Goal: Transaction & Acquisition: Purchase product/service

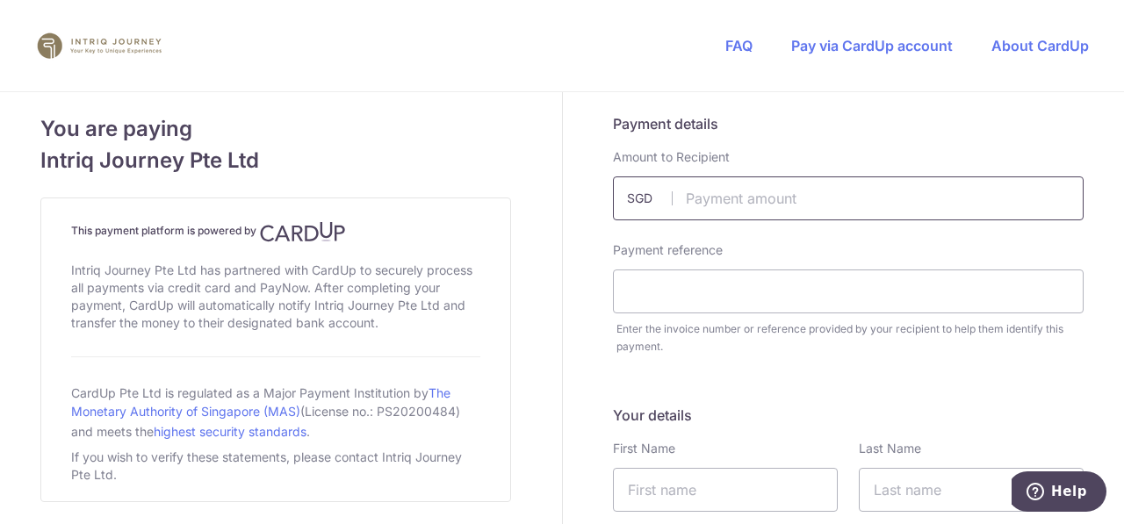
click at [673, 199] on input "text" at bounding box center [848, 198] width 471 height 44
type input "12138.00"
click at [650, 282] on input "text" at bounding box center [848, 292] width 471 height 44
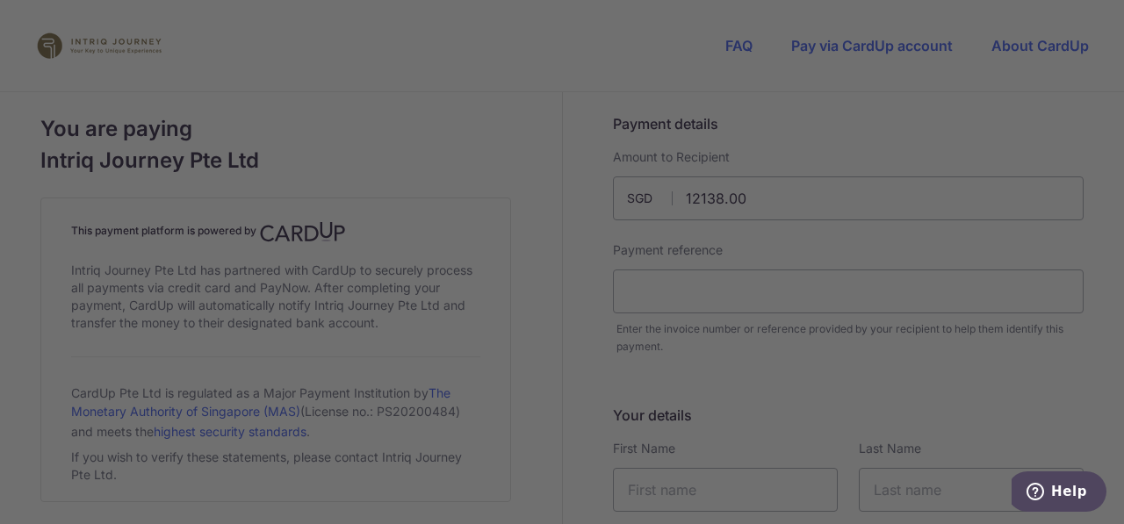
click at [1034, 104] on div at bounding box center [567, 264] width 1135 height 529
click at [991, 127] on div at bounding box center [567, 264] width 1135 height 529
click at [976, 96] on div at bounding box center [567, 264] width 1135 height 529
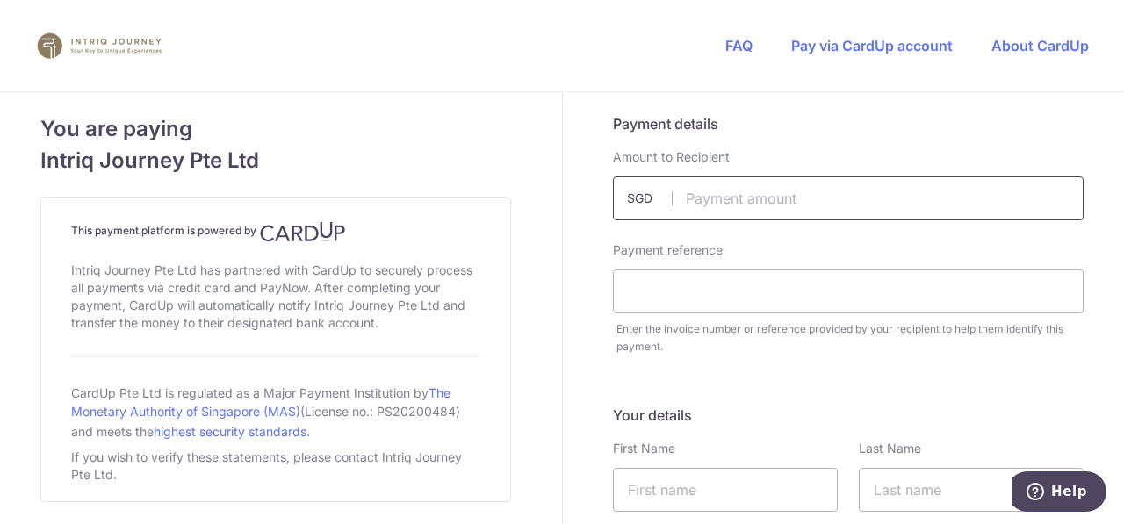
click at [694, 201] on input "text" at bounding box center [848, 198] width 471 height 44
type input "12138.00"
click at [613, 299] on input "text" at bounding box center [848, 292] width 471 height 44
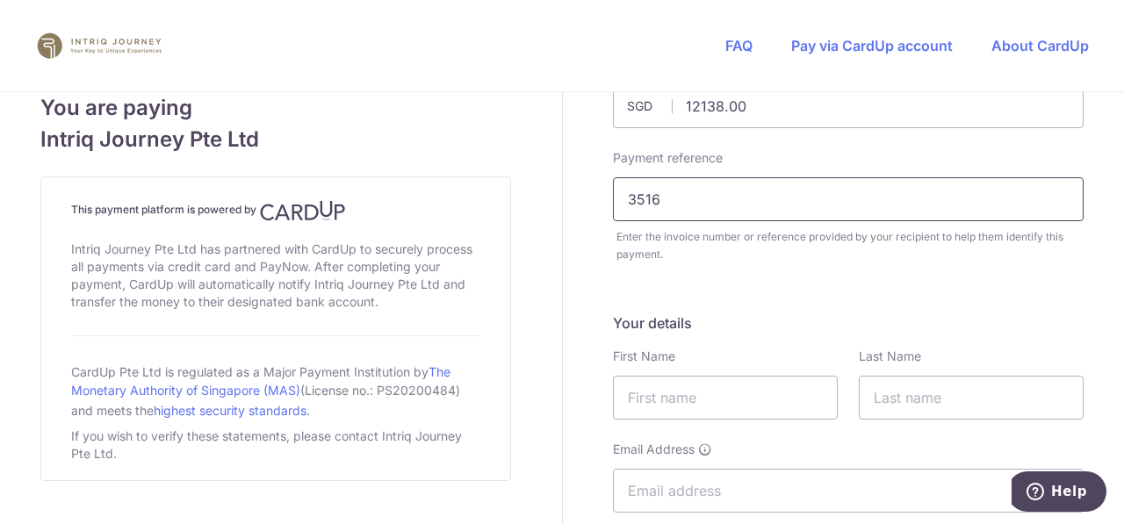
scroll to position [176, 0]
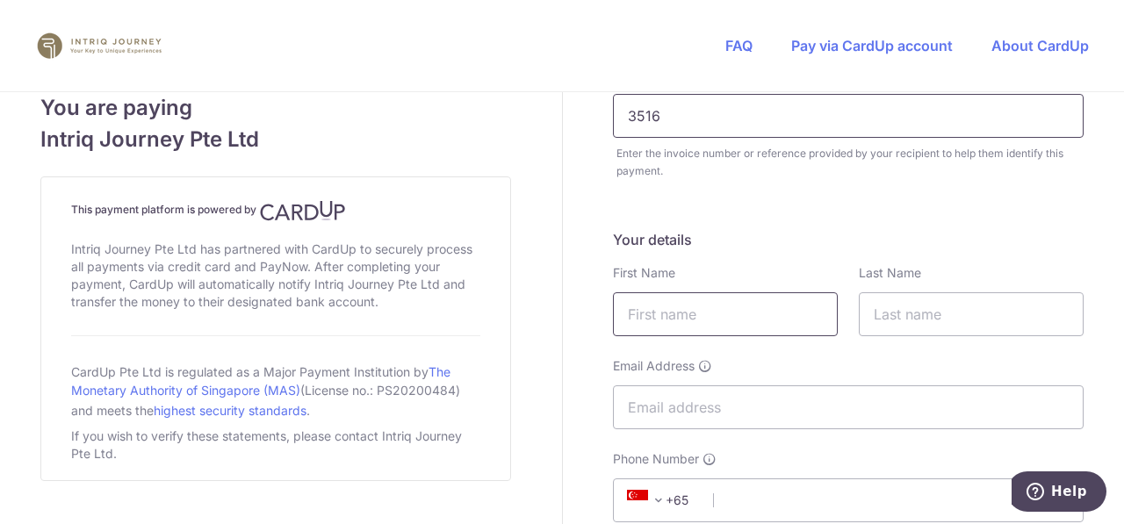
type input "3516"
click at [691, 320] on input "text" at bounding box center [725, 314] width 225 height 44
type input "[PERSON_NAME]"
type input "Goh"
type input "[EMAIL_ADDRESS][DOMAIN_NAME]"
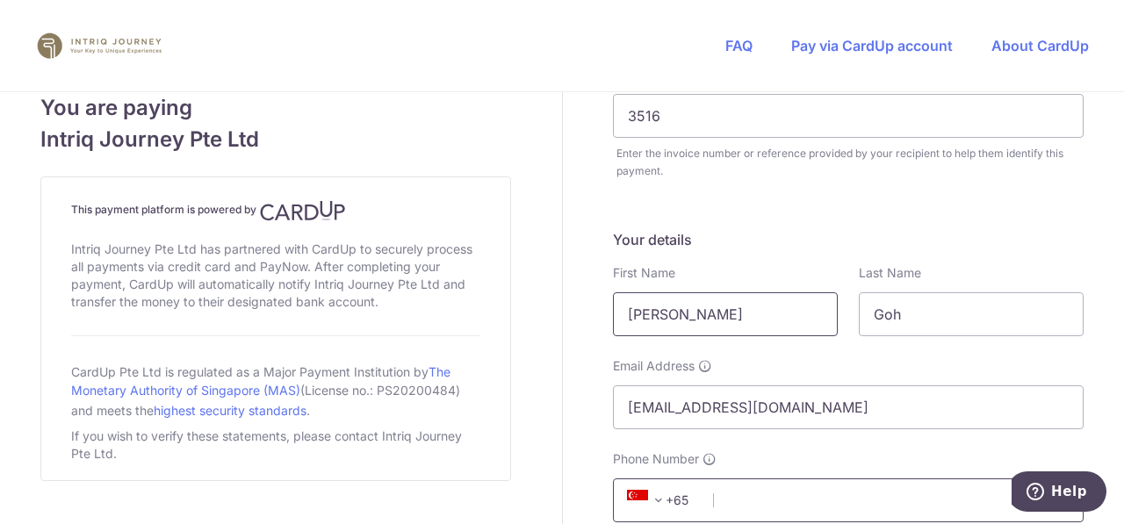
type input "97252622"
type input "807978"
type input "[STREET_ADDRESS]"
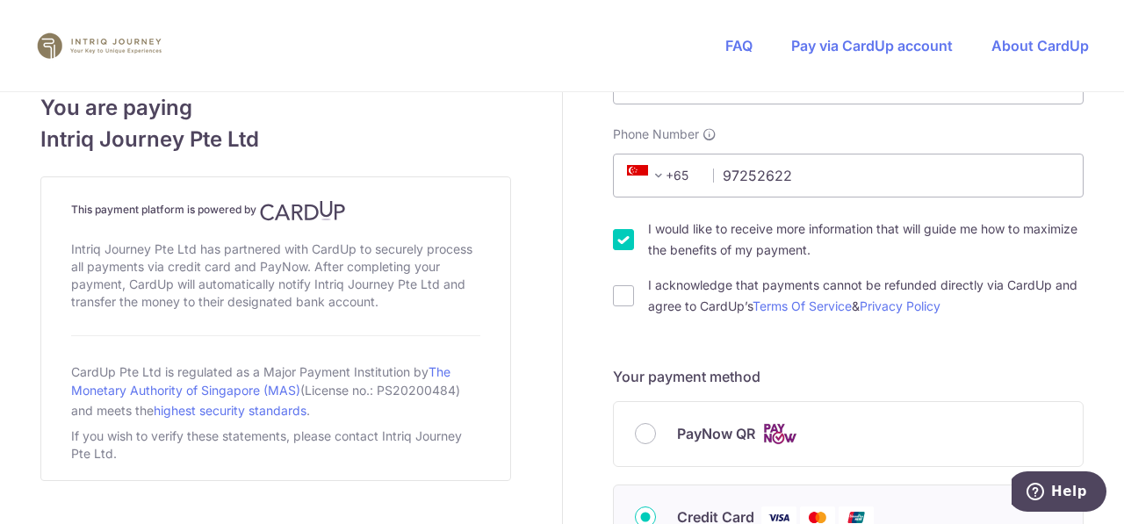
scroll to position [514, 0]
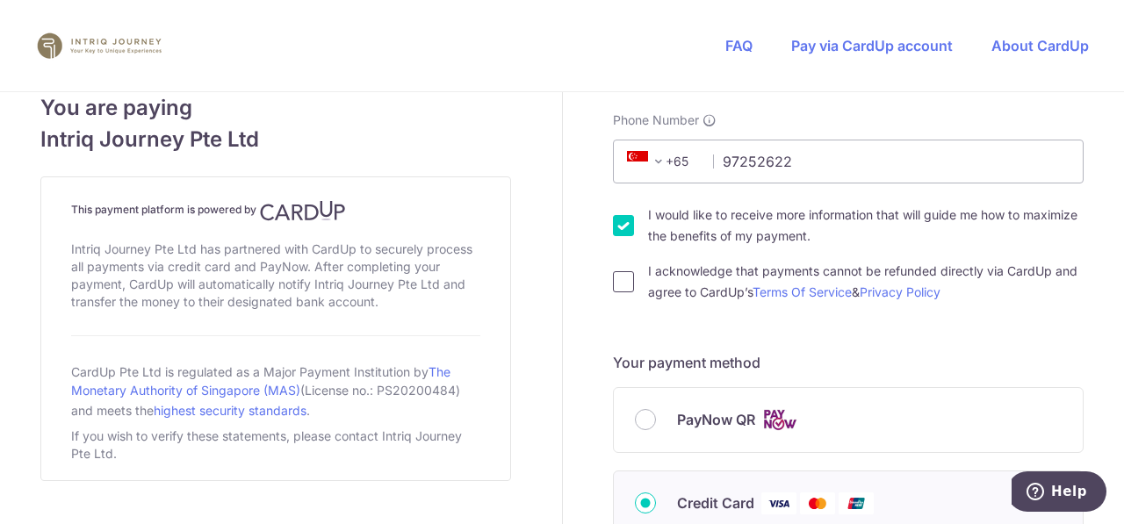
click at [623, 280] on input "I acknowledge that payments cannot be refunded directly via CardUp and agree to…" at bounding box center [623, 281] width 21 height 21
checkbox input "true"
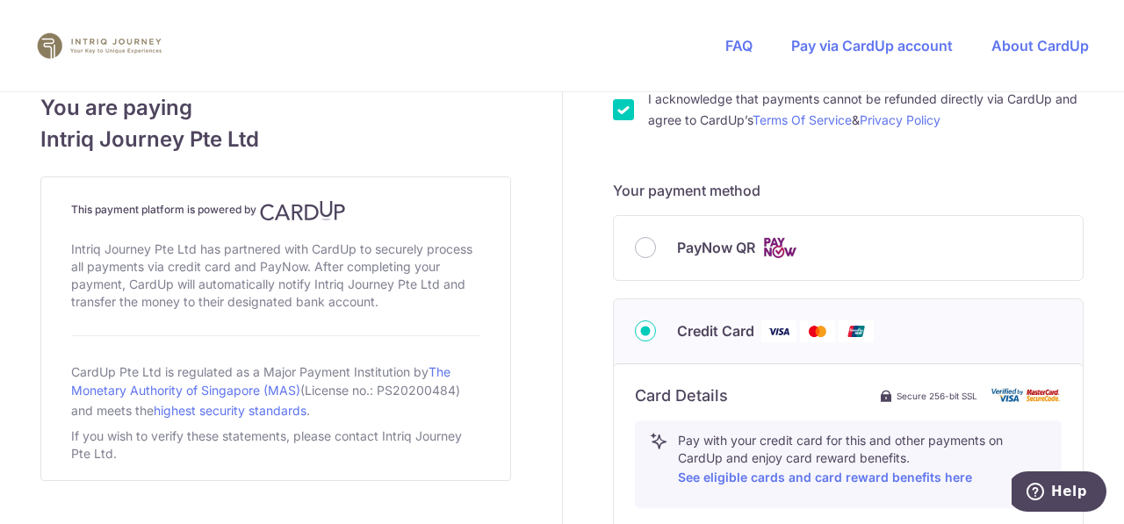
scroll to position [702, 0]
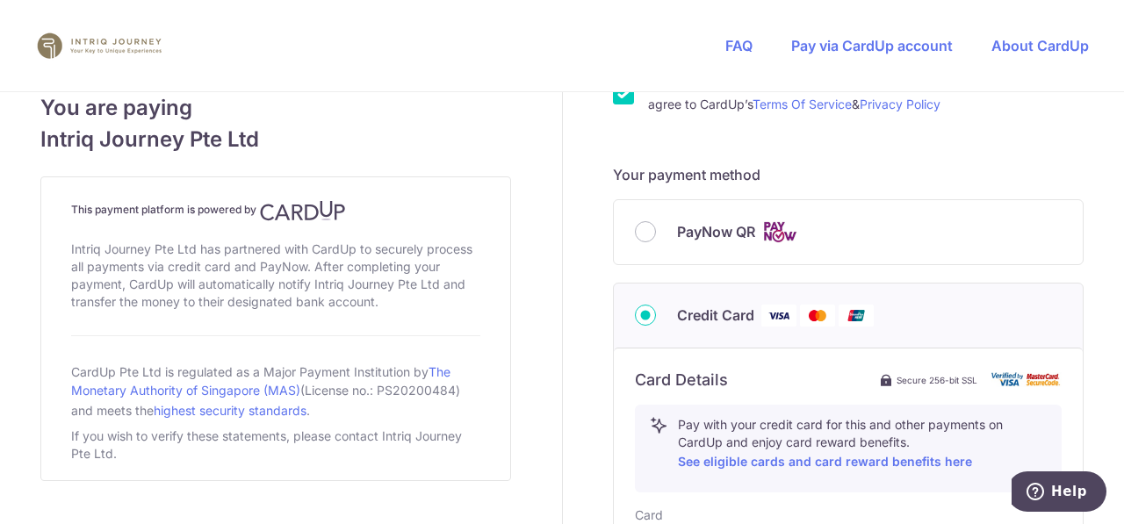
click at [808, 320] on img at bounding box center [817, 316] width 35 height 22
click at [656, 320] on input "Credit Card" at bounding box center [645, 315] width 21 height 21
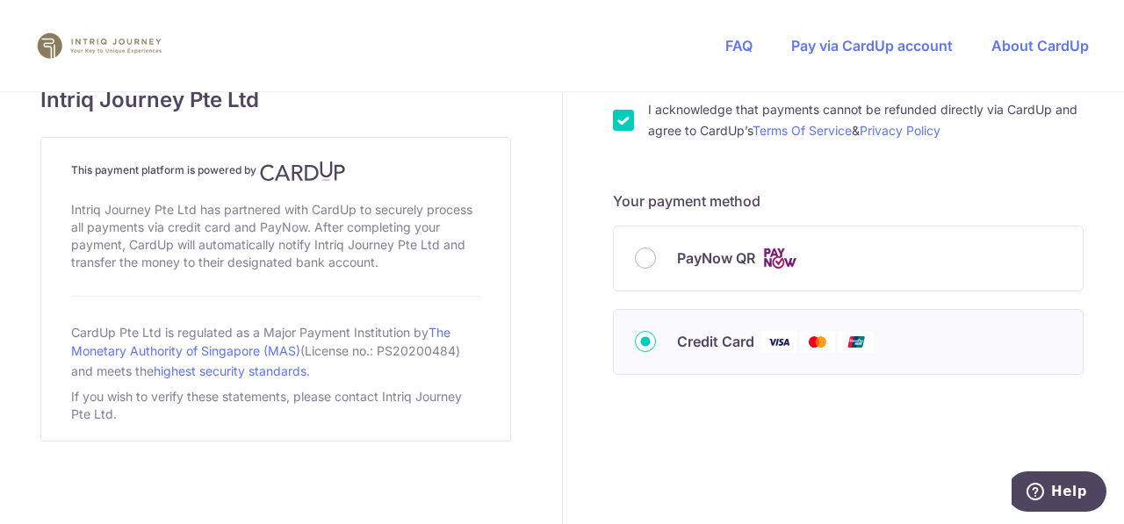
scroll to position [674, 0]
click at [809, 345] on img at bounding box center [817, 344] width 35 height 22
click at [656, 345] on input "Credit Card" at bounding box center [645, 343] width 21 height 21
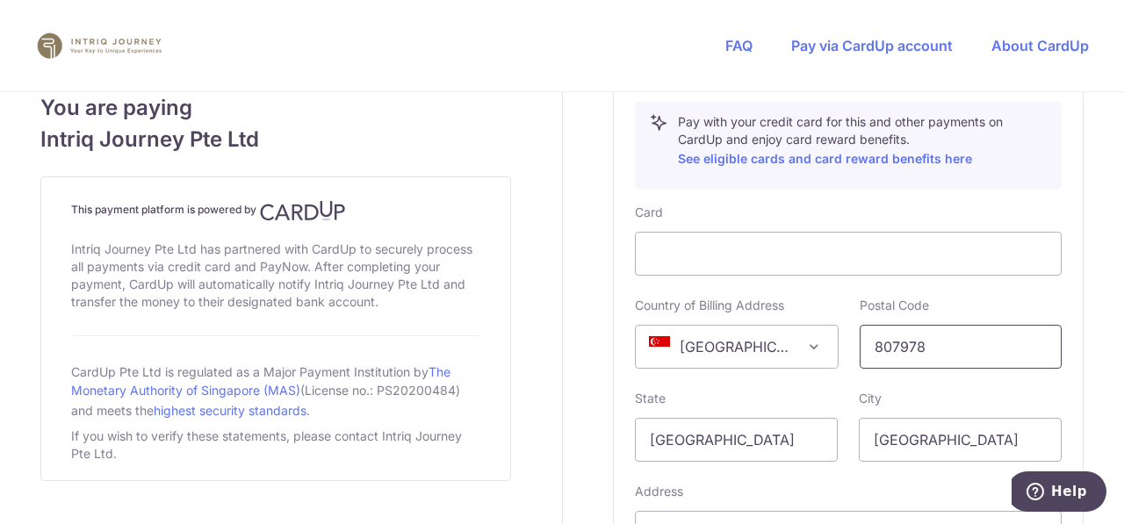
scroll to position [1181, 0]
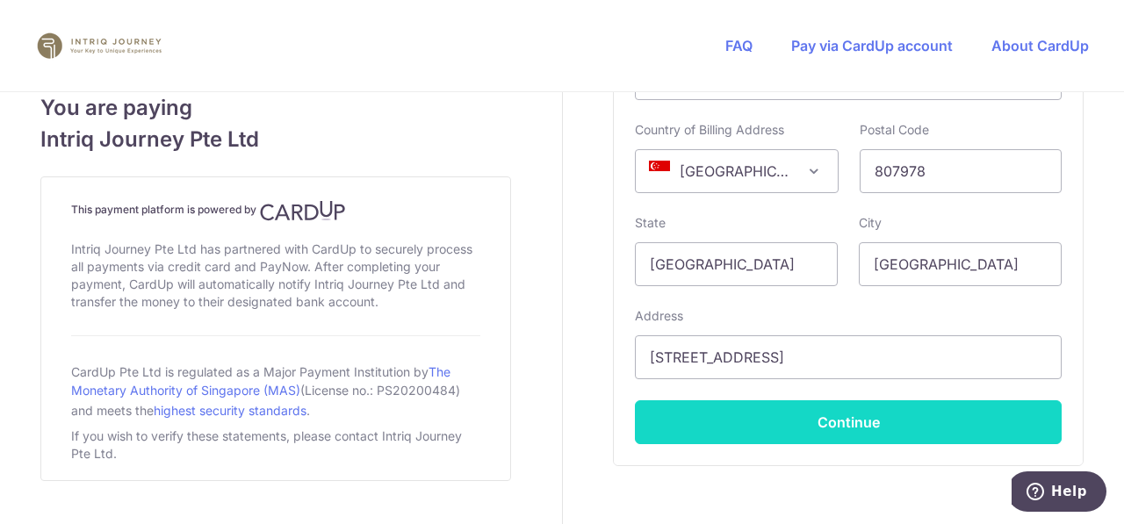
click at [852, 414] on button "Continue" at bounding box center [848, 422] width 427 height 44
type input "**** 7909"
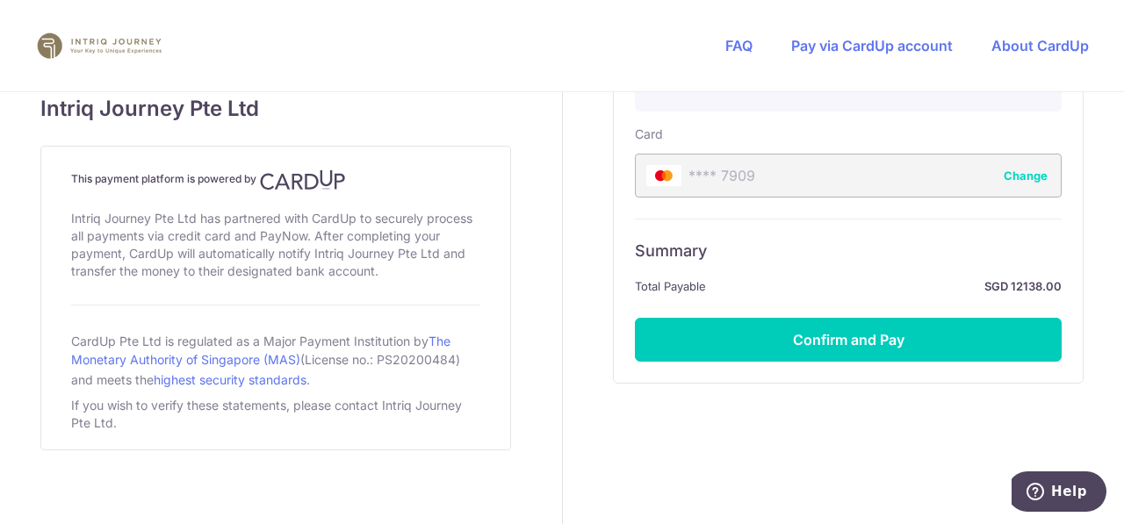
scroll to position [1088, 0]
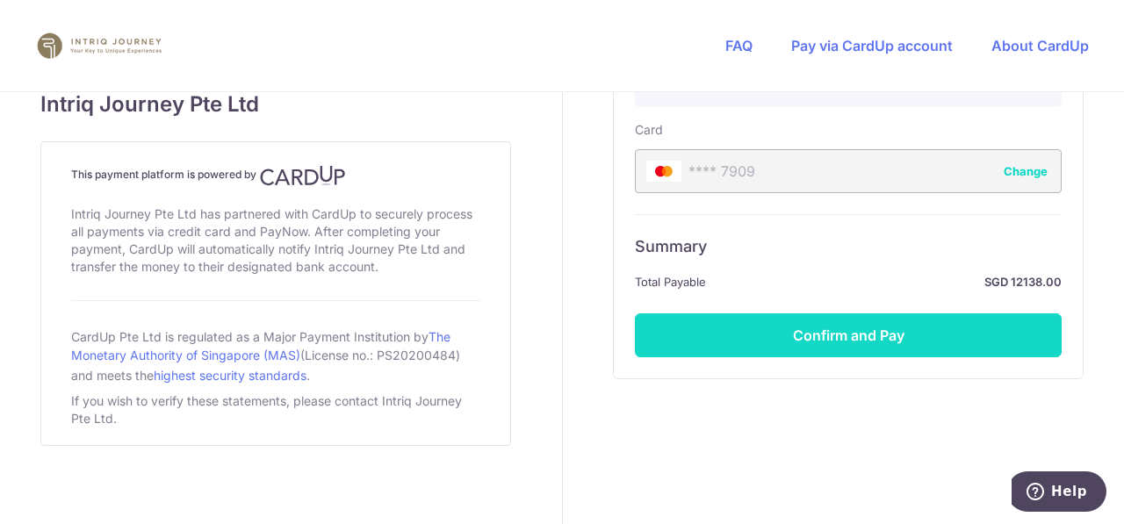
click at [846, 324] on button "Confirm and Pay" at bounding box center [848, 335] width 427 height 44
